Goal: Share content: Share content

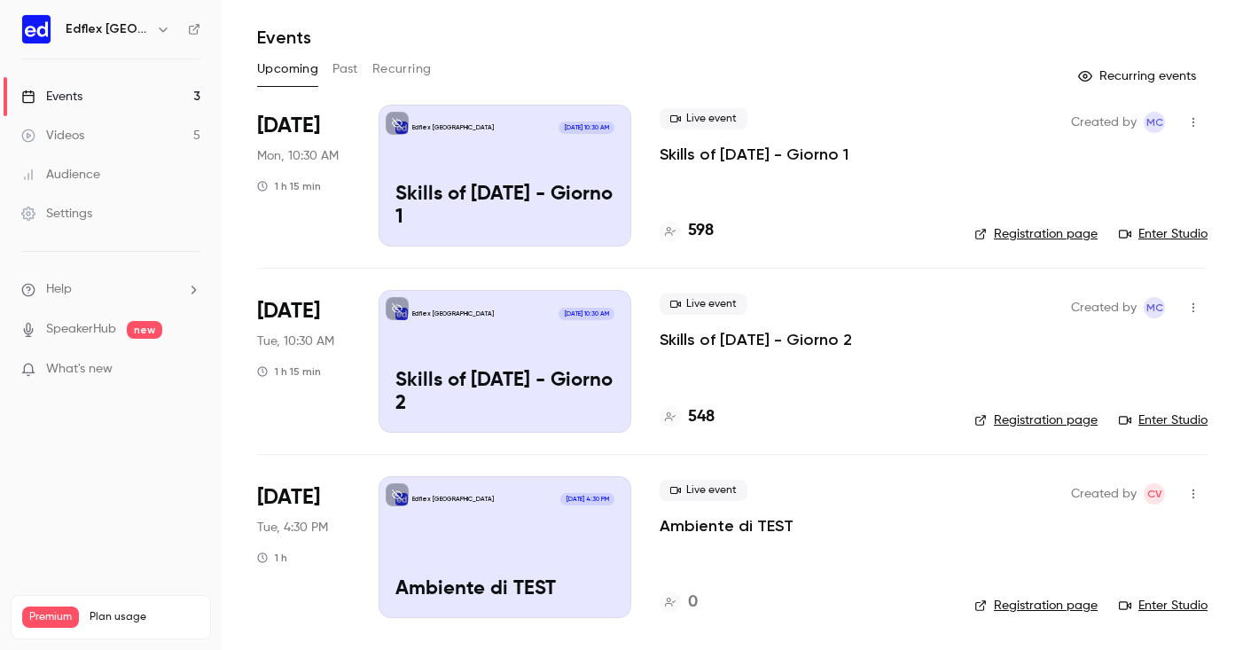
scroll to position [48, 0]
click at [543, 528] on div "Edflex [GEOGRAPHIC_DATA] [DATE] 4:30 PM Ambiente di TEST" at bounding box center [505, 547] width 253 height 142
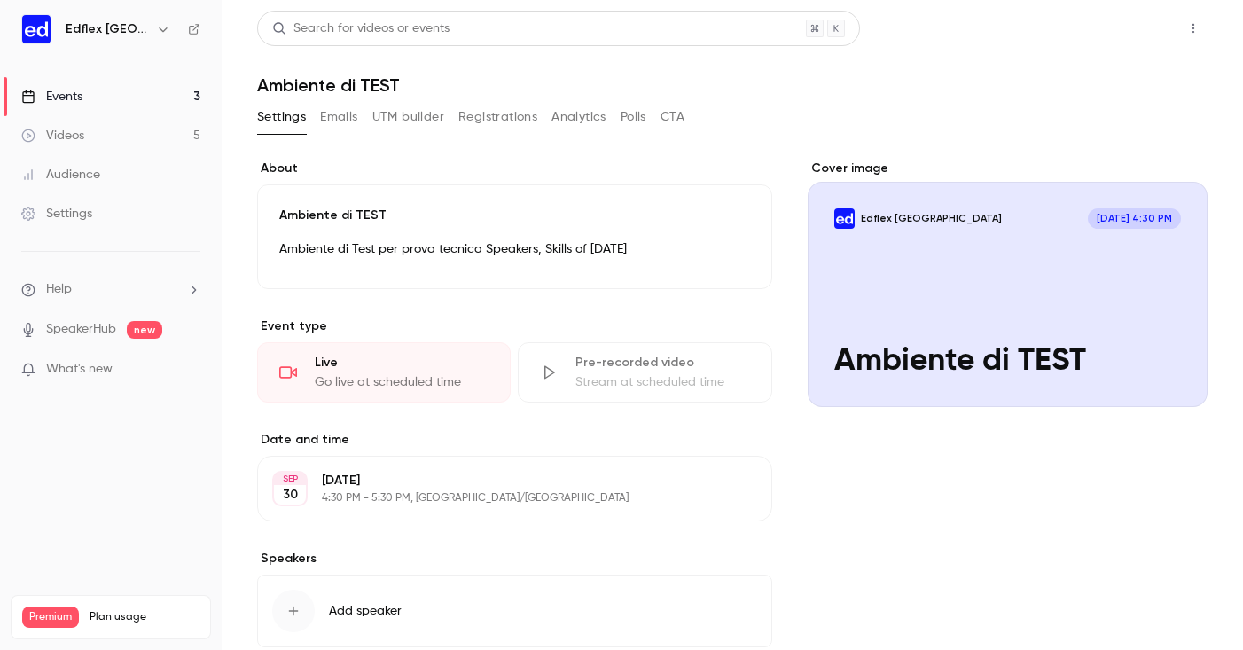
click at [1132, 38] on button "Share" at bounding box center [1130, 28] width 70 height 35
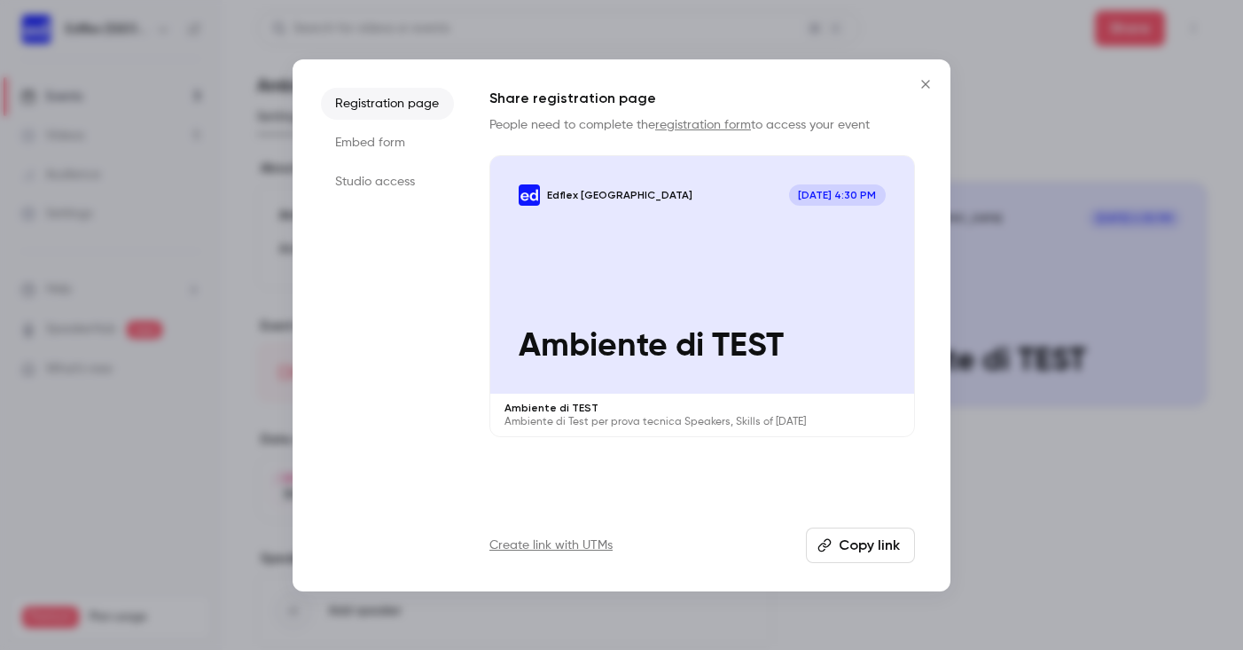
click at [388, 189] on li "Studio access" at bounding box center [387, 182] width 133 height 32
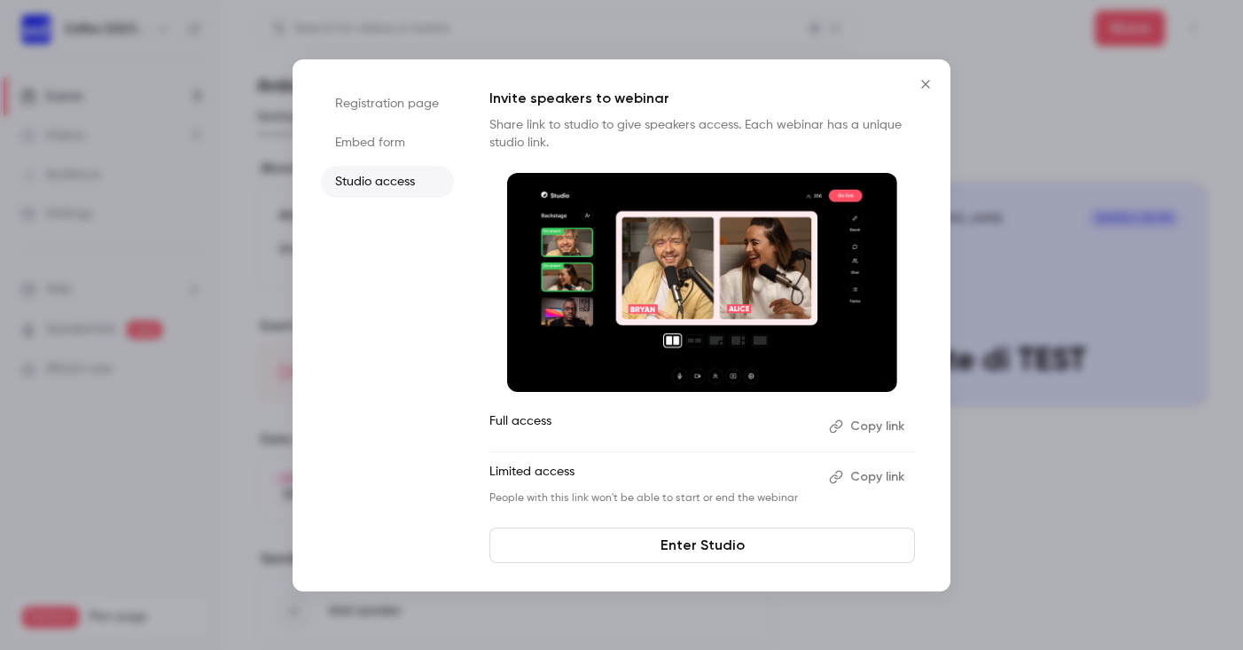
click at [840, 428] on icon "button" at bounding box center [836, 426] width 13 height 13
click at [106, 79] on div at bounding box center [621, 325] width 1243 height 650
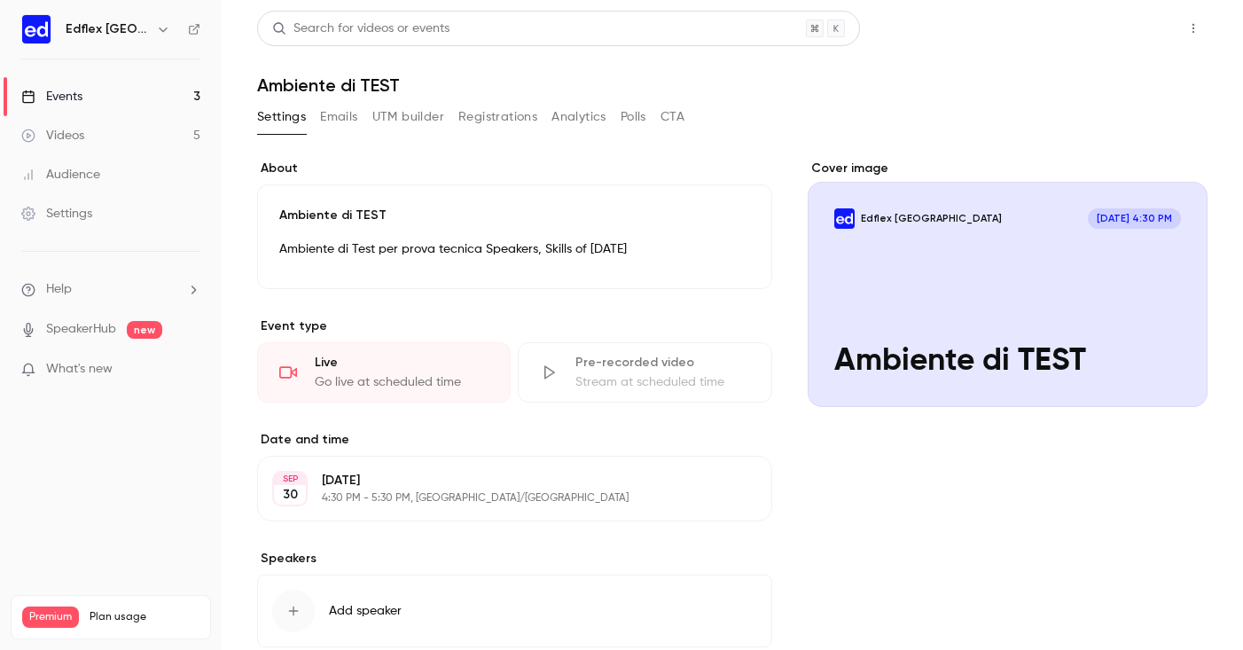
click at [1116, 28] on button "Share" at bounding box center [1130, 28] width 70 height 35
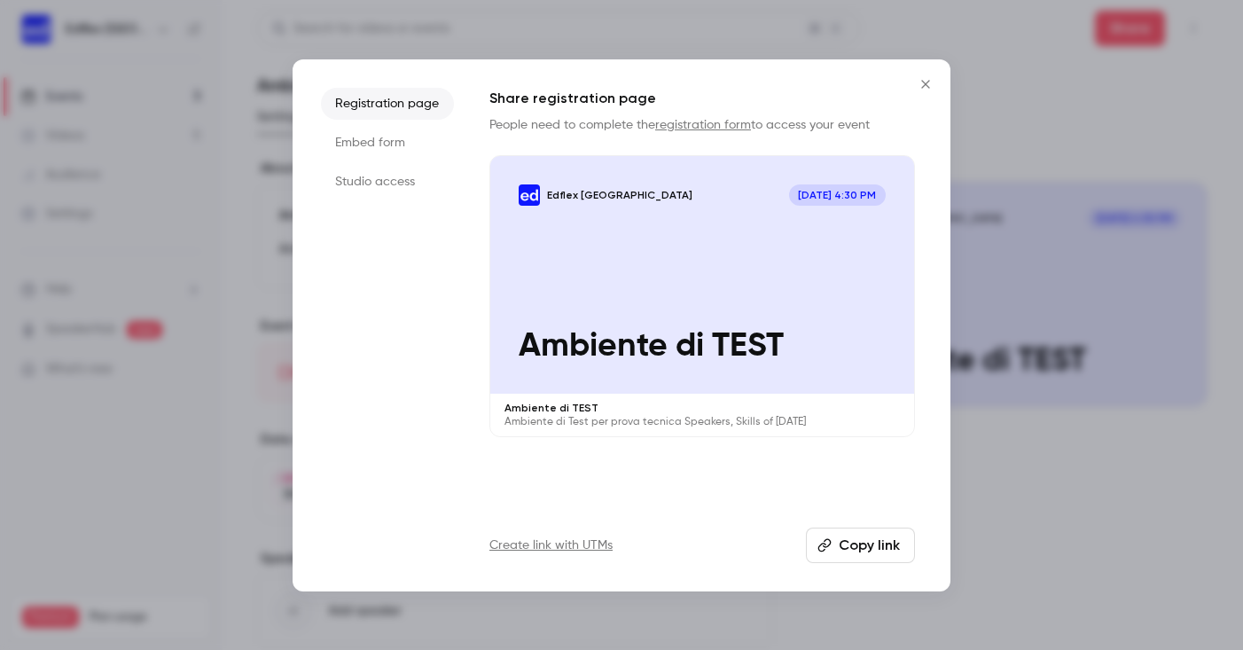
click at [356, 169] on li "Studio access" at bounding box center [387, 182] width 133 height 32
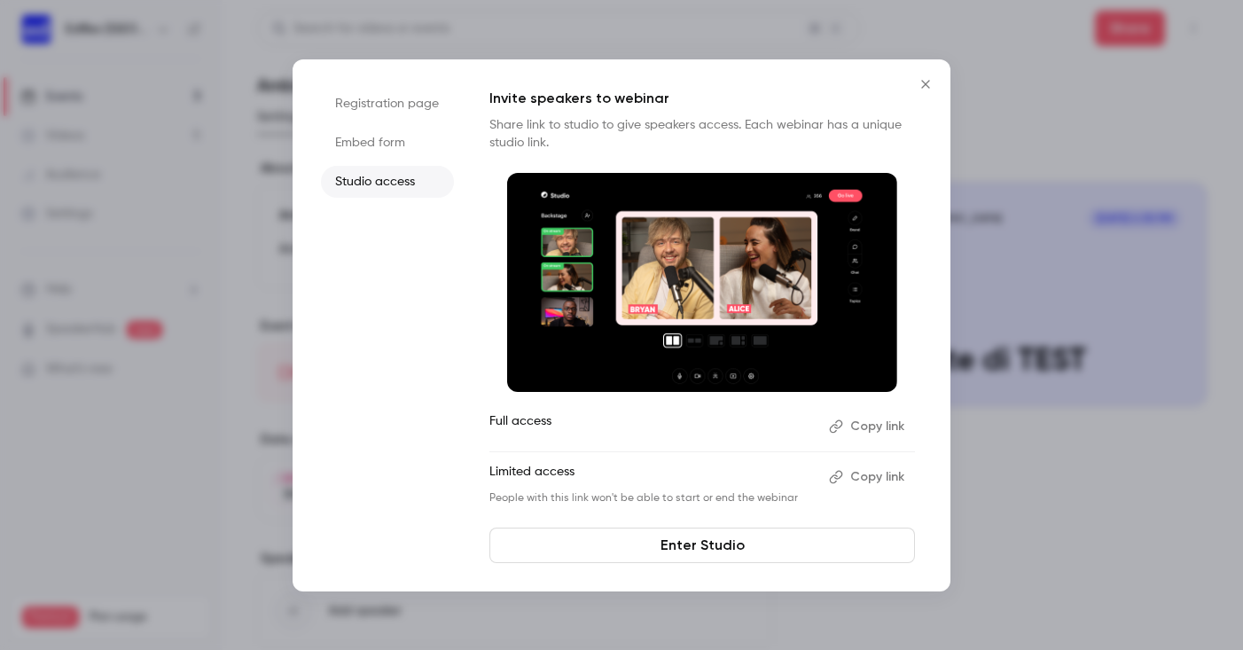
click at [864, 470] on button "Copy link" at bounding box center [868, 477] width 93 height 28
click at [874, 476] on button "Copy link" at bounding box center [868, 477] width 93 height 28
click at [868, 485] on button "Copy link" at bounding box center [868, 477] width 93 height 28
click at [863, 477] on button "Copy link" at bounding box center [868, 477] width 93 height 28
click at [661, 545] on link "Enter Studio" at bounding box center [702, 544] width 426 height 35
